Goal: Entertainment & Leisure: Consume media (video, audio)

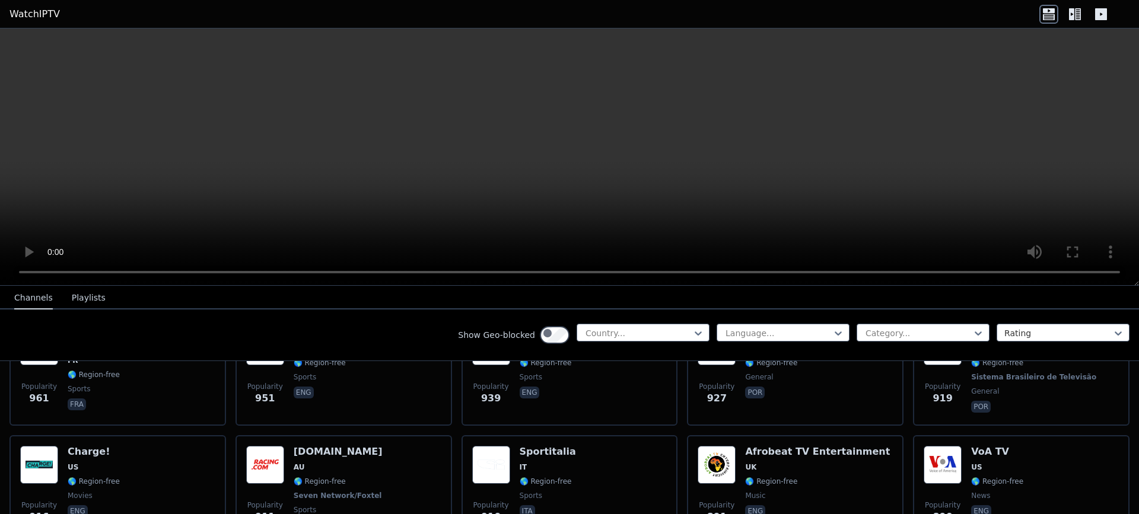
scroll to position [1659, 0]
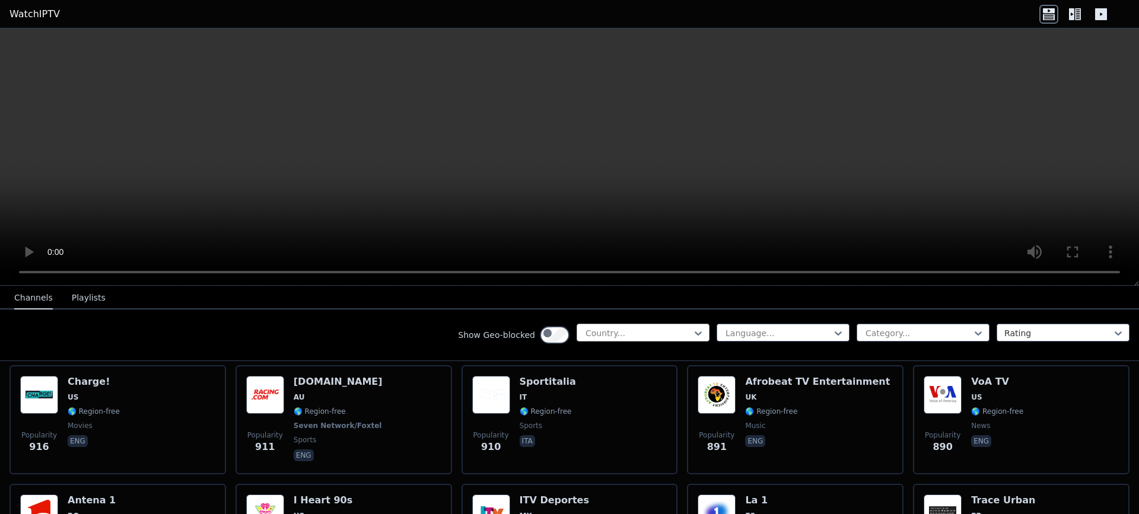
click at [588, 342] on div "Country..." at bounding box center [643, 333] width 133 height 18
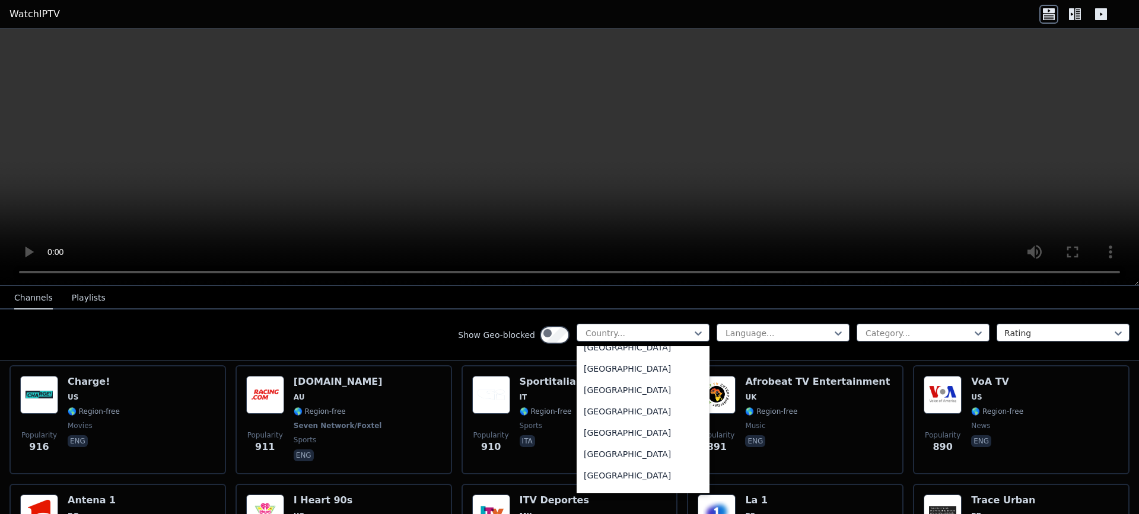
scroll to position [3559, 0]
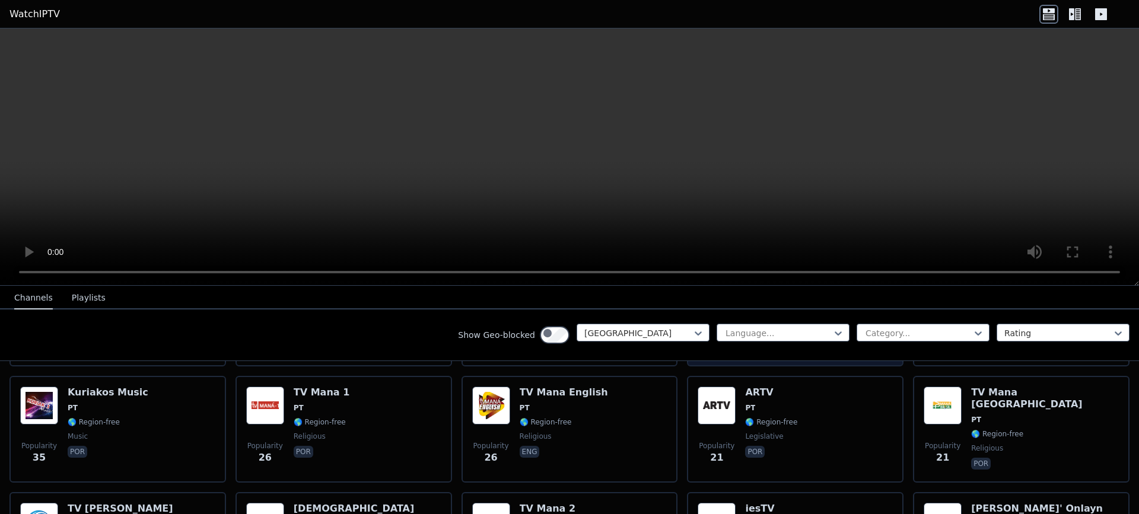
scroll to position [355, 0]
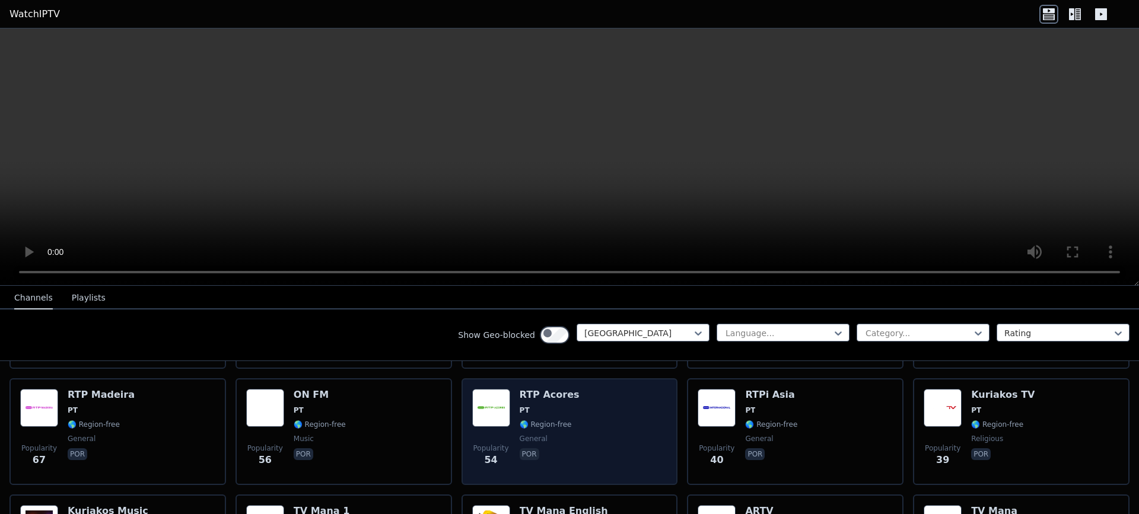
click at [618, 485] on div "Popularity 54 RTP Acores PT 🌎 Region-free general por" at bounding box center [570, 431] width 217 height 107
click at [612, 475] on div "Popularity 54 RTP Acores PT 🌎 Region-free general por" at bounding box center [569, 431] width 195 height 85
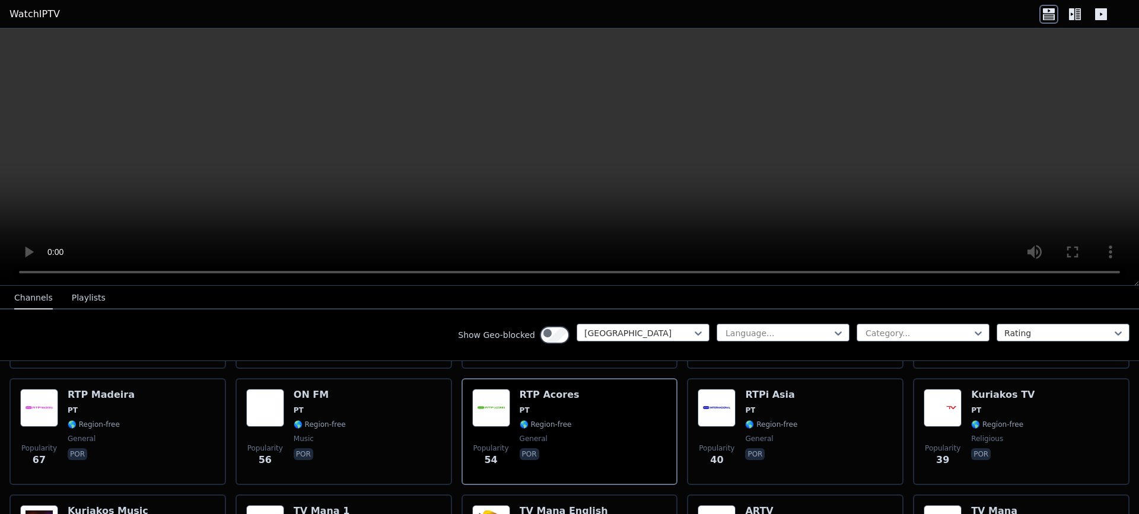
click at [93, 306] on button "Playlists" at bounding box center [89, 298] width 34 height 23
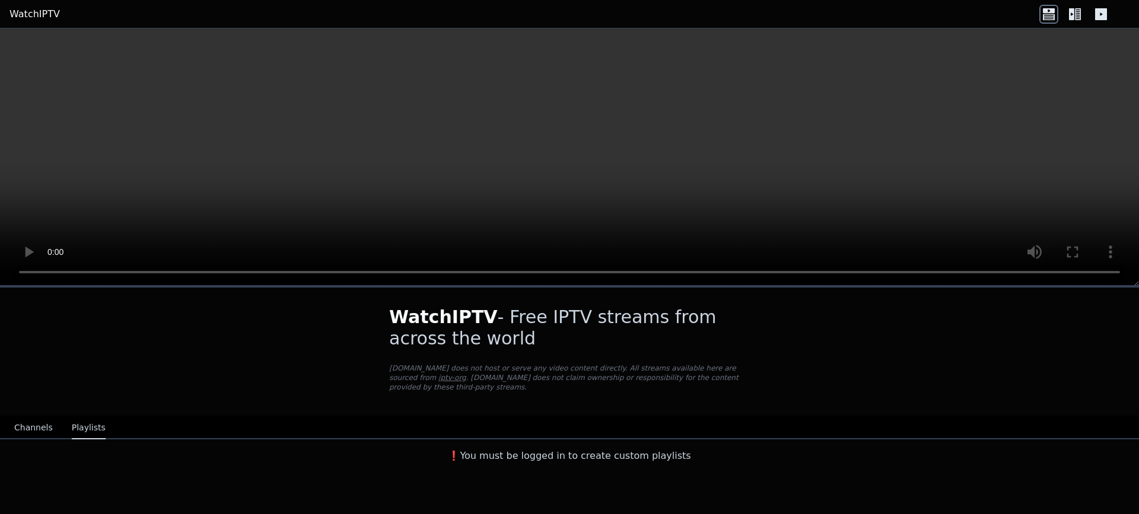
click at [946, 203] on video at bounding box center [569, 156] width 1139 height 257
click at [1065, 18] on icon at bounding box center [1074, 14] width 19 height 19
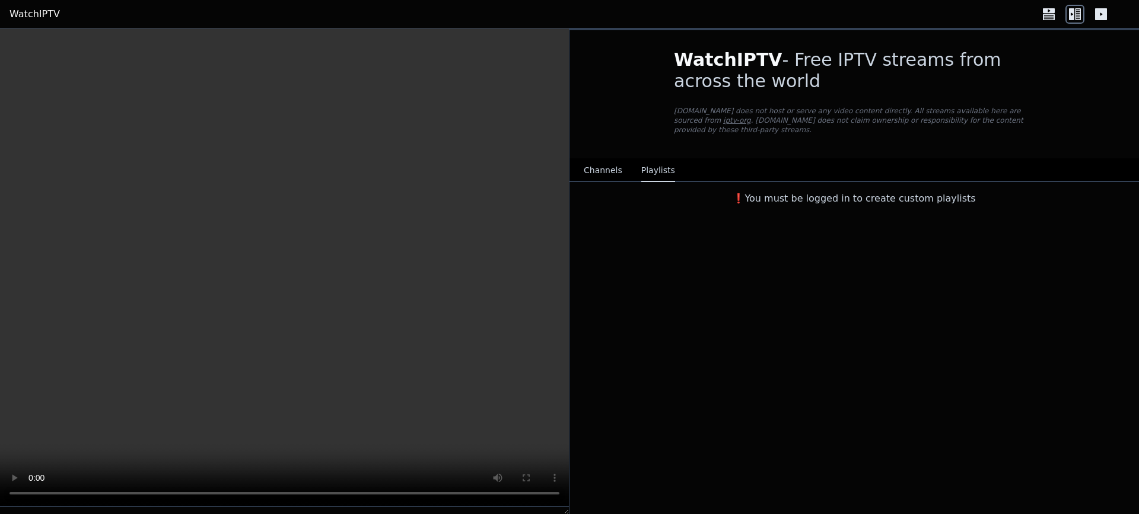
click at [774, 206] on h3 "❗️You must be logged in to create custom playlists" at bounding box center [854, 199] width 399 height 14
click at [689, 135] on p "[DOMAIN_NAME] does not host or serve any video content directly. All streams av…" at bounding box center [854, 120] width 361 height 28
click at [803, 84] on h1 "WatchIPTV - Free IPTV streams from across the world" at bounding box center [854, 70] width 361 height 43
click at [731, 135] on p "[DOMAIN_NAME] does not host or serve any video content directly. All streams av…" at bounding box center [854, 120] width 361 height 28
click at [616, 182] on button "Channels" at bounding box center [603, 171] width 39 height 23
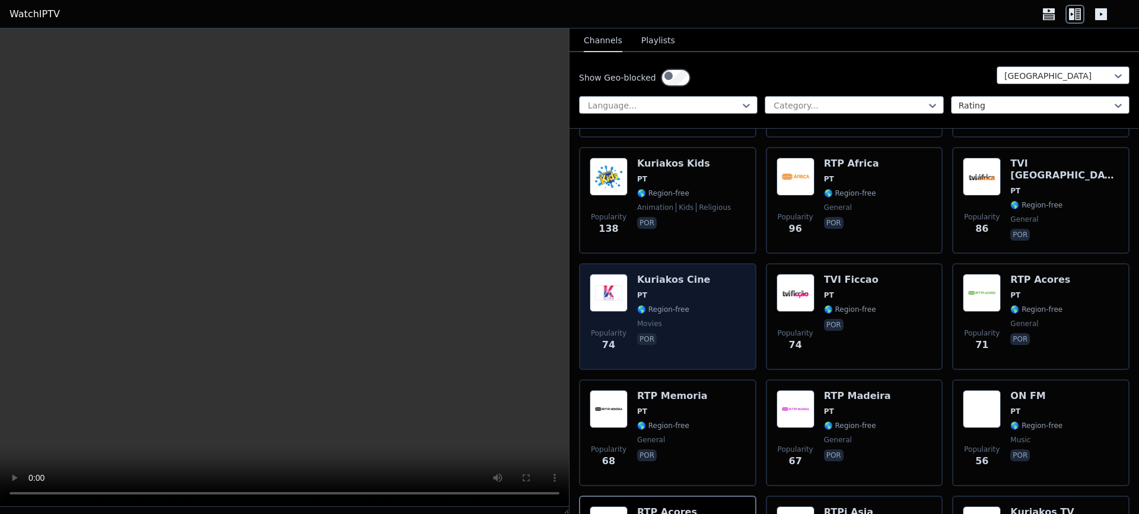
scroll to position [119, 0]
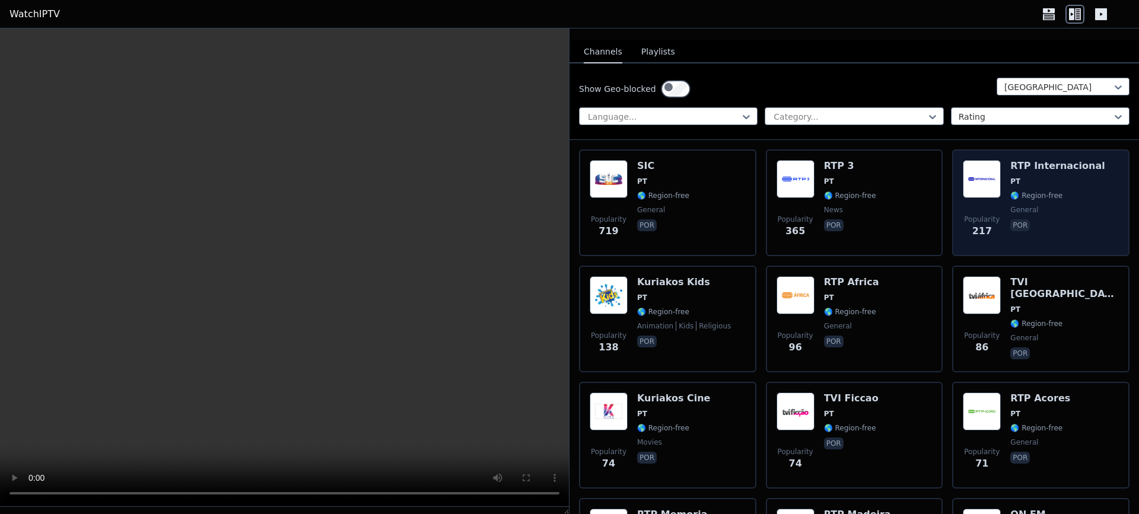
click at [990, 198] on img at bounding box center [982, 179] width 38 height 38
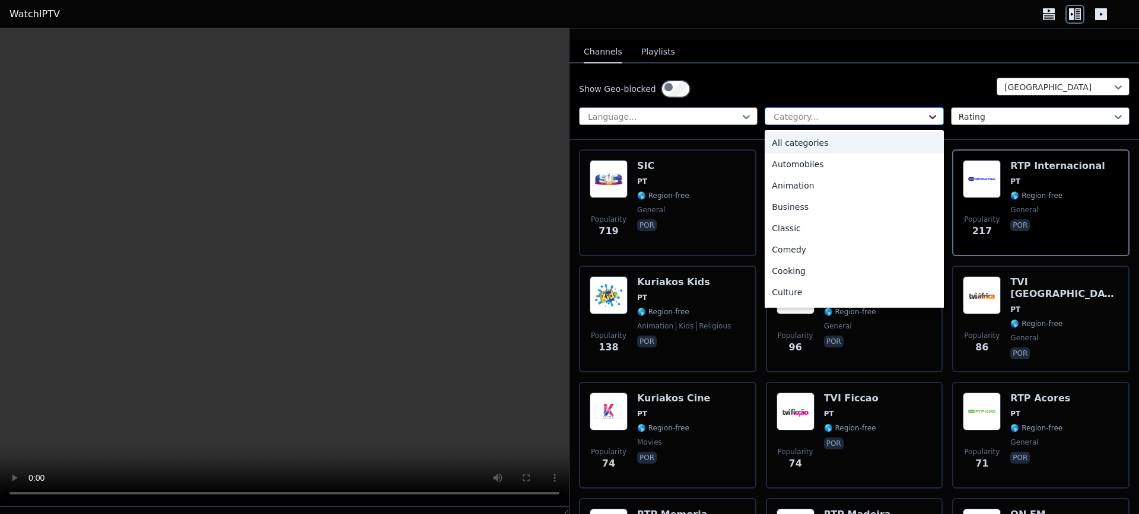
click at [929, 123] on icon at bounding box center [933, 117] width 12 height 12
click at [806, 263] on div "Sports" at bounding box center [854, 251] width 179 height 21
